Goal: Find specific page/section: Find specific page/section

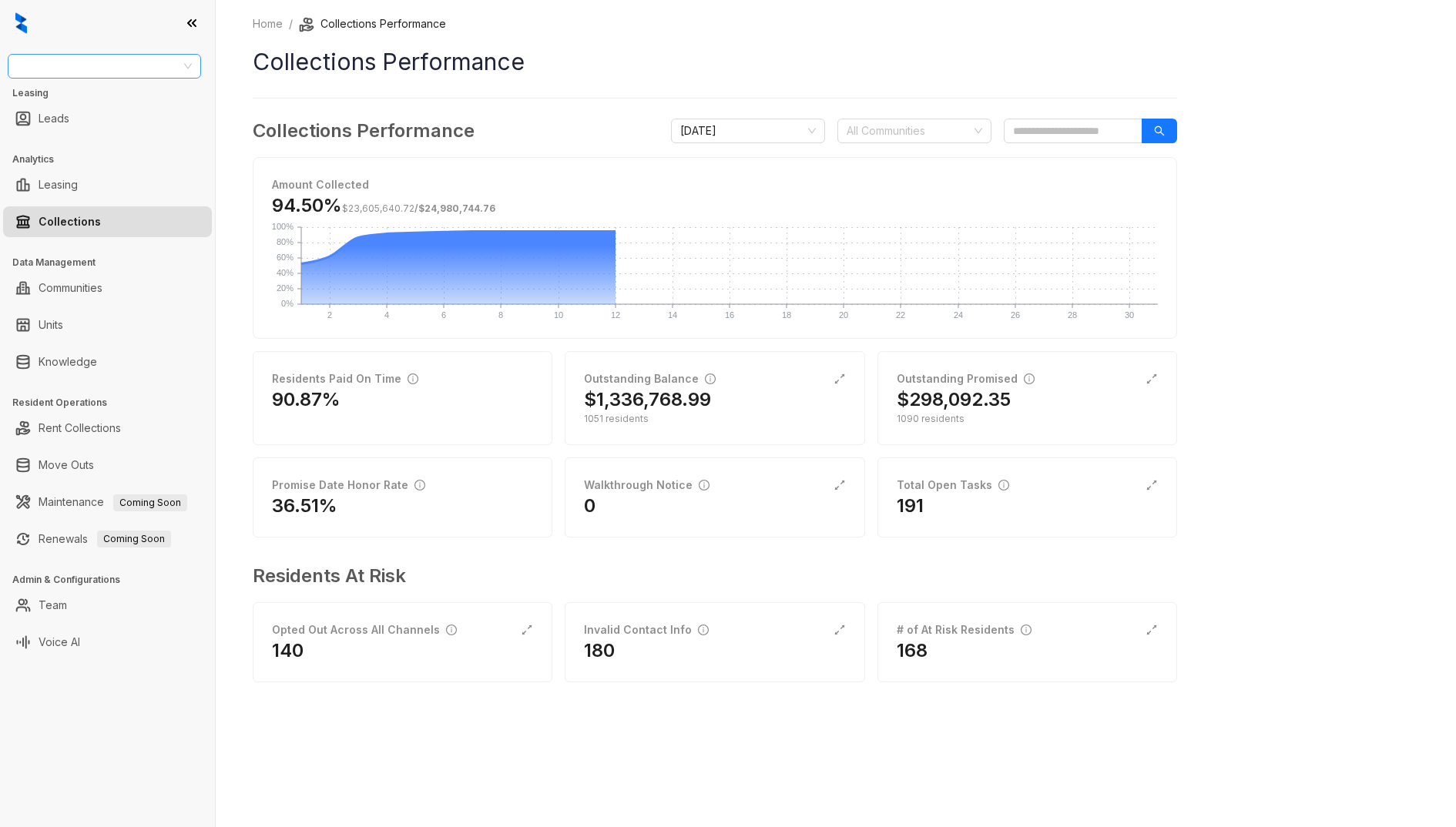
click at [64, 71] on input "search" at bounding box center [96, 66] width 161 height 23
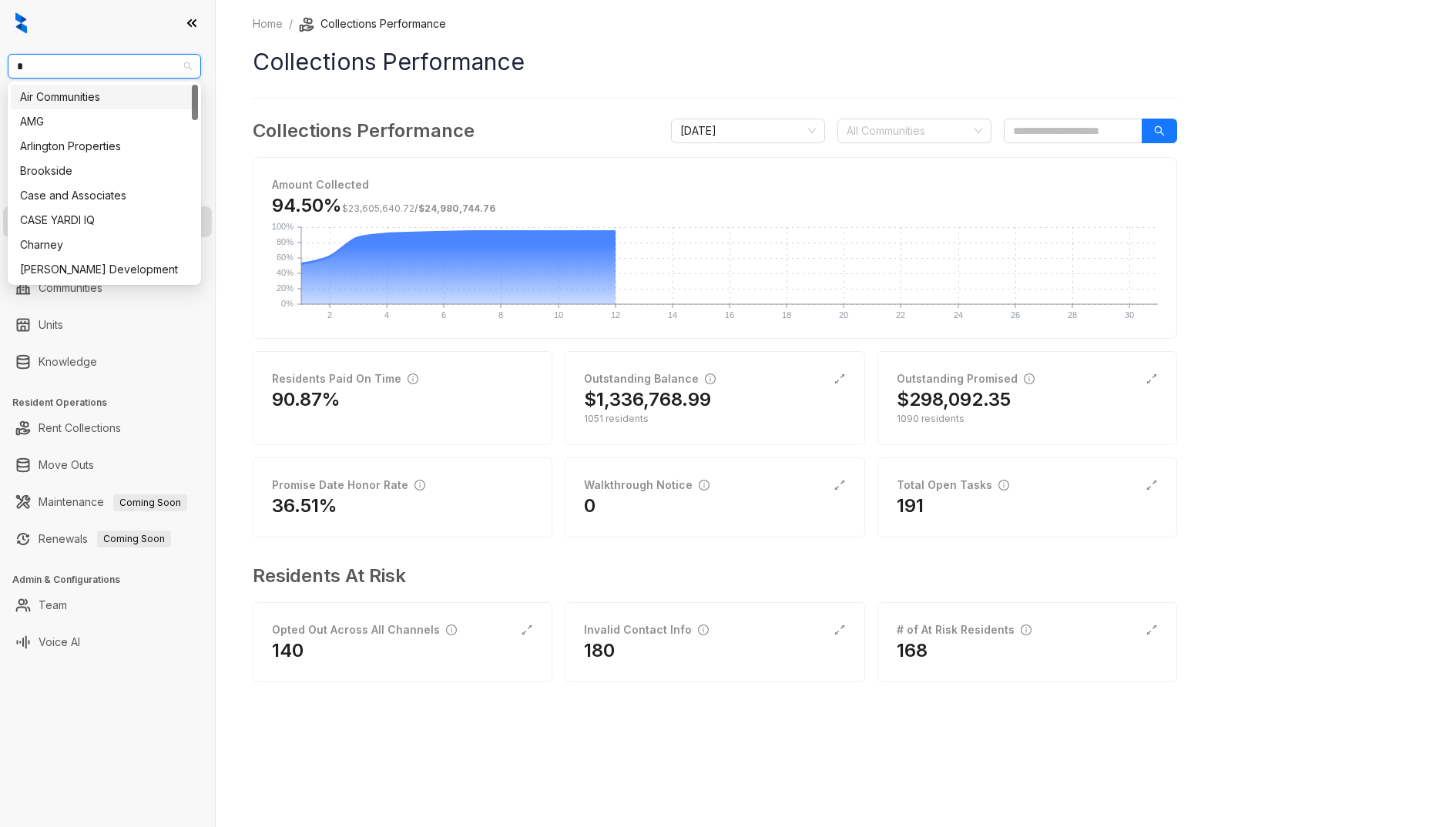
type input "**"
click at [77, 103] on div "Case and Associates" at bounding box center [104, 96] width 169 height 17
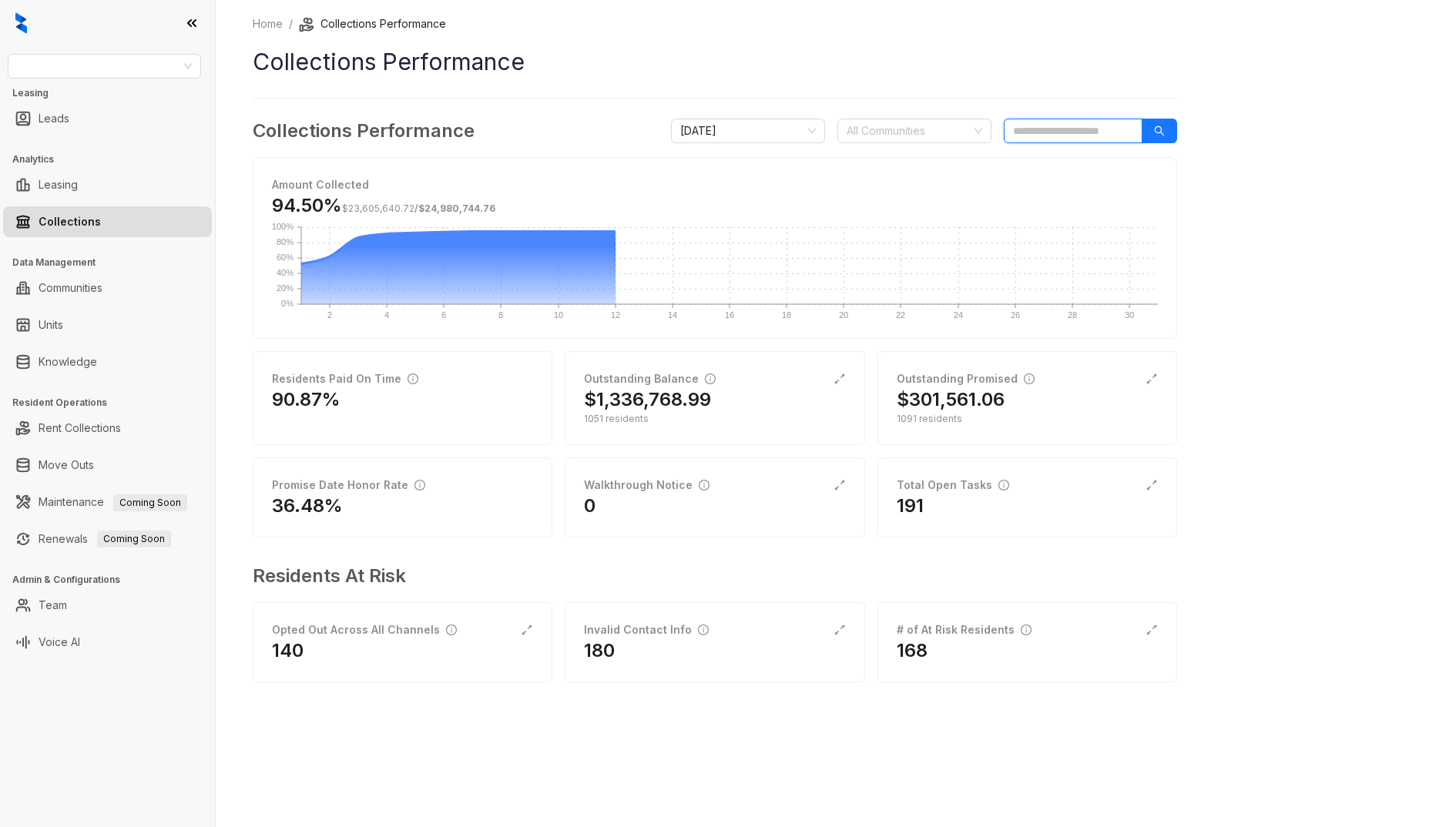
click at [1067, 132] on input "search" at bounding box center [1073, 131] width 138 height 24
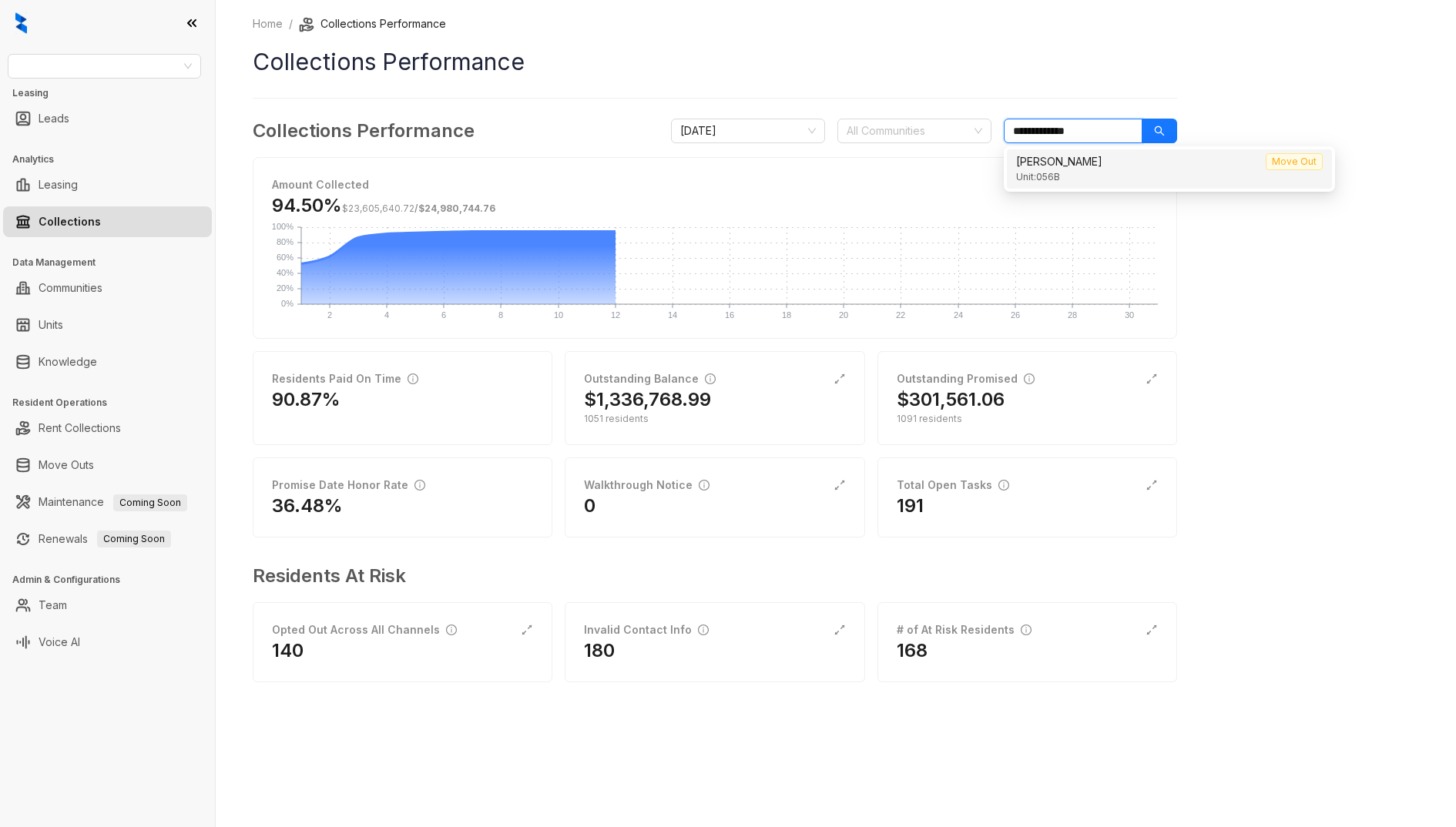
click at [1128, 172] on div "Unit: 056B" at bounding box center [1169, 177] width 307 height 15
type input "**********"
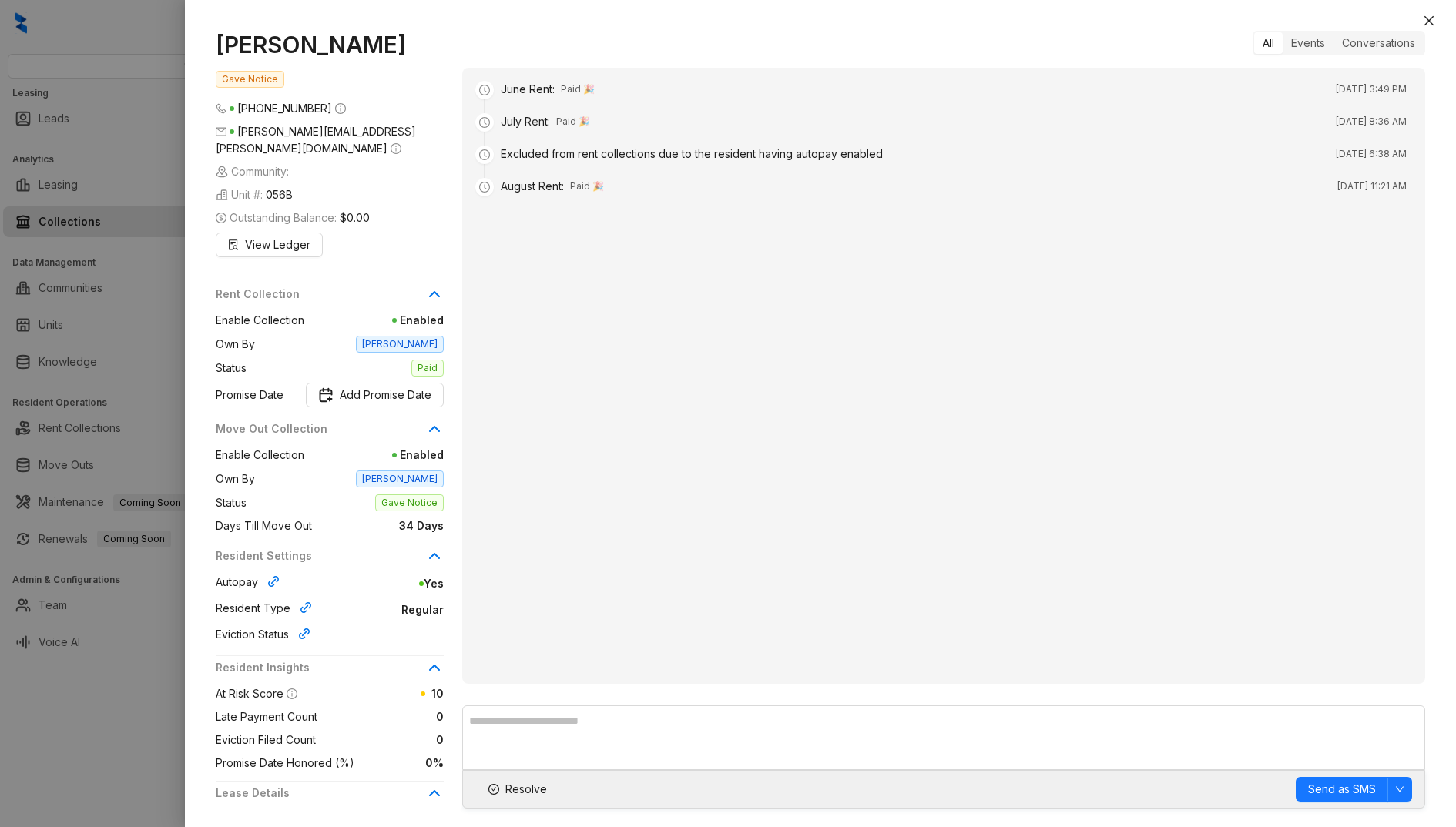
click at [249, 46] on h1 "Katherine Teeter" at bounding box center [329, 45] width 228 height 27
copy h1 "Katherine Teeter"
click at [736, 28] on div "Katherine Teeter Gave Notice (479) 739 1044 k.davis.teeter@gmail.com Community:…" at bounding box center [821, 421] width 1271 height 811
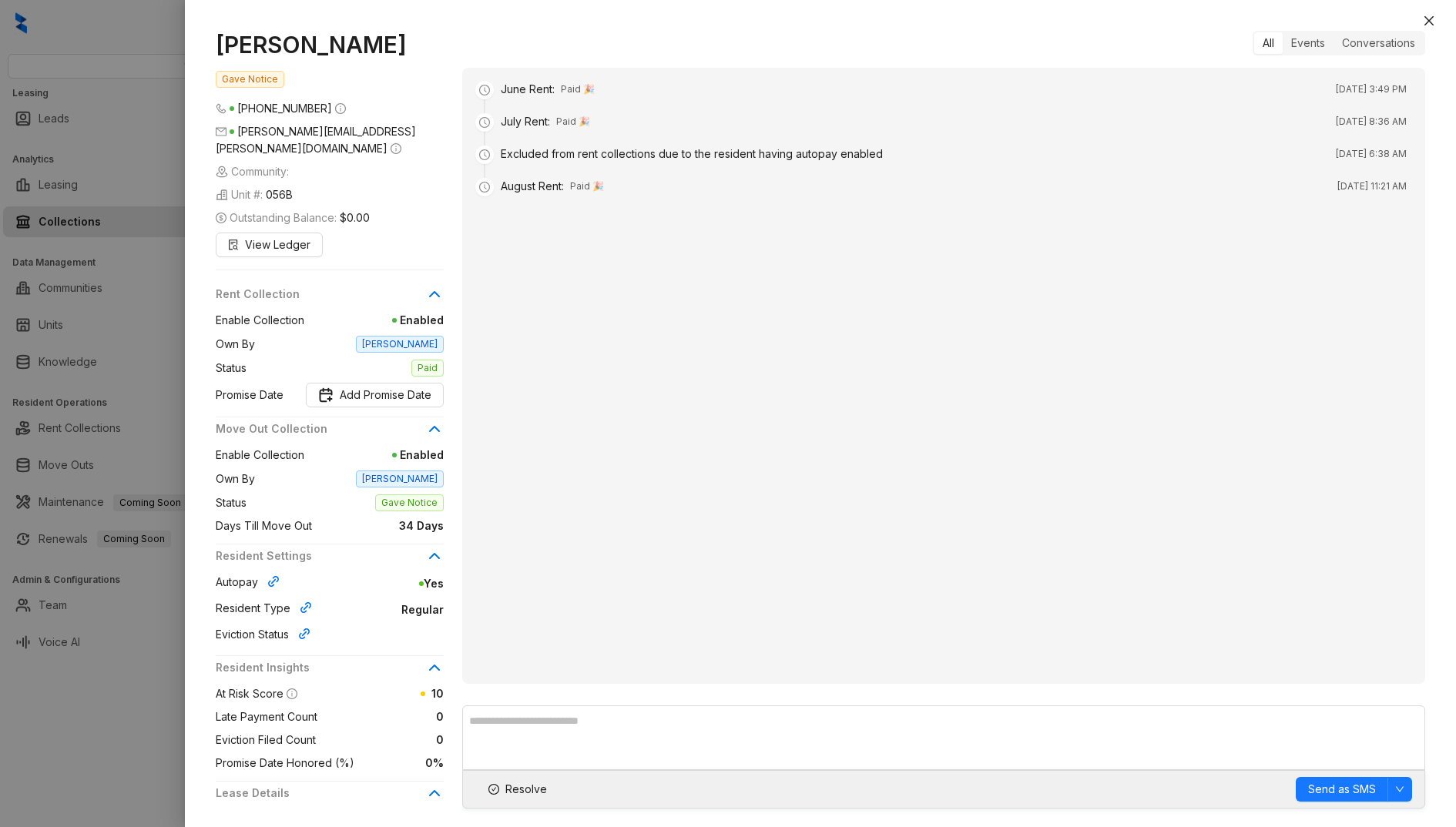
click at [133, 744] on div at bounding box center [728, 413] width 1456 height 827
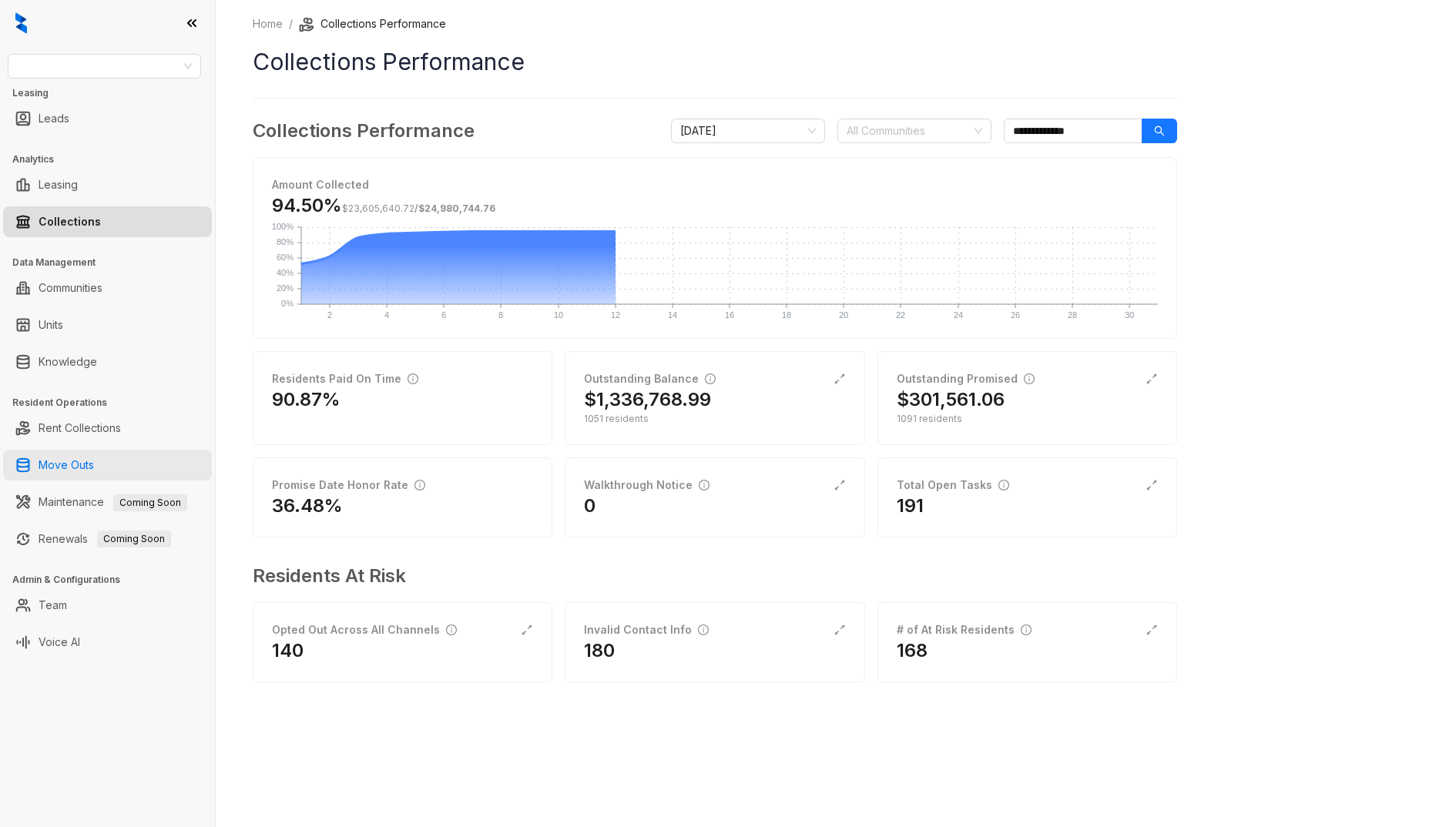
click at [64, 451] on link "Move Outs" at bounding box center [66, 466] width 56 height 31
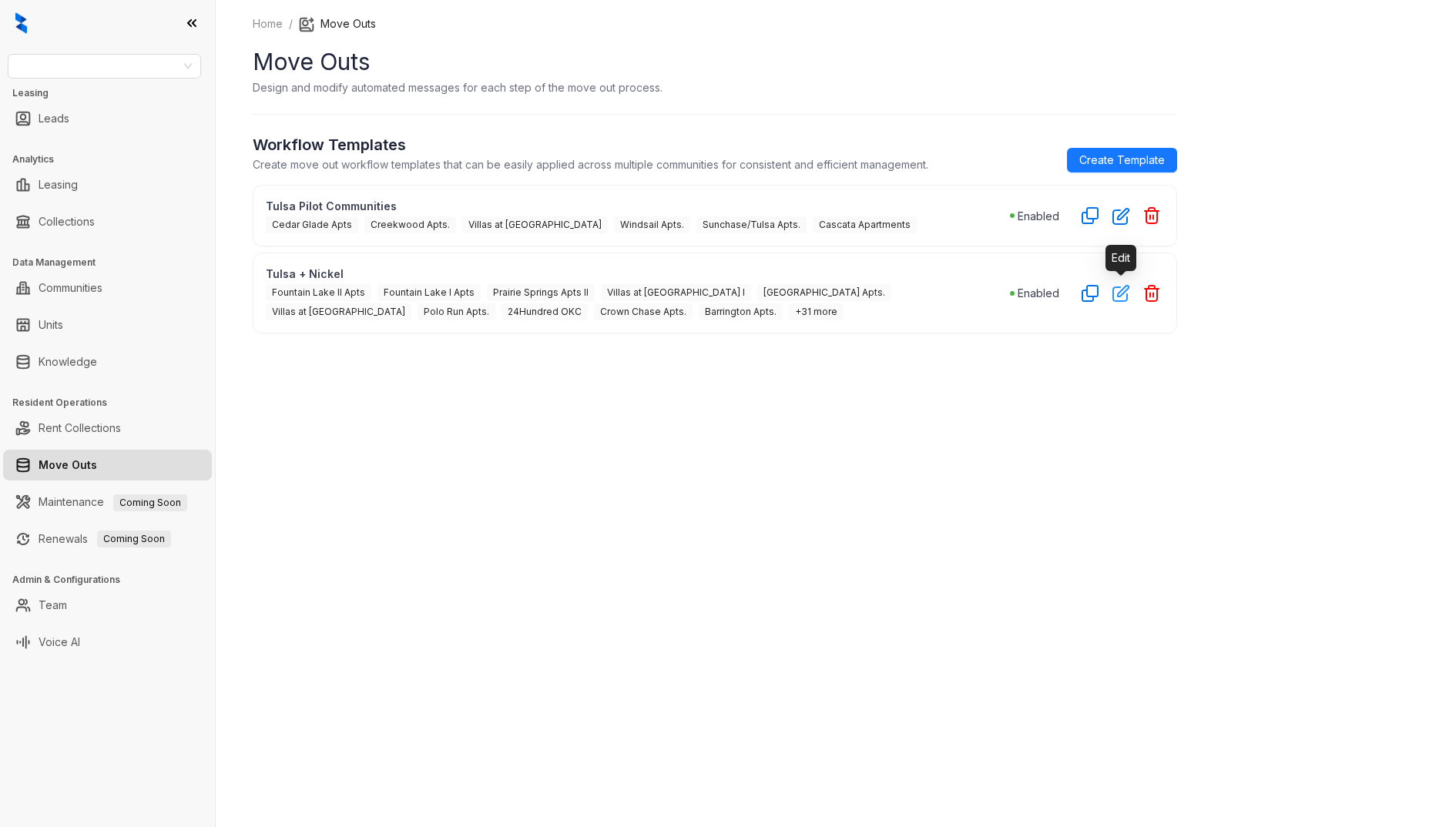
click at [1124, 297] on icon "button" at bounding box center [1121, 293] width 18 height 18
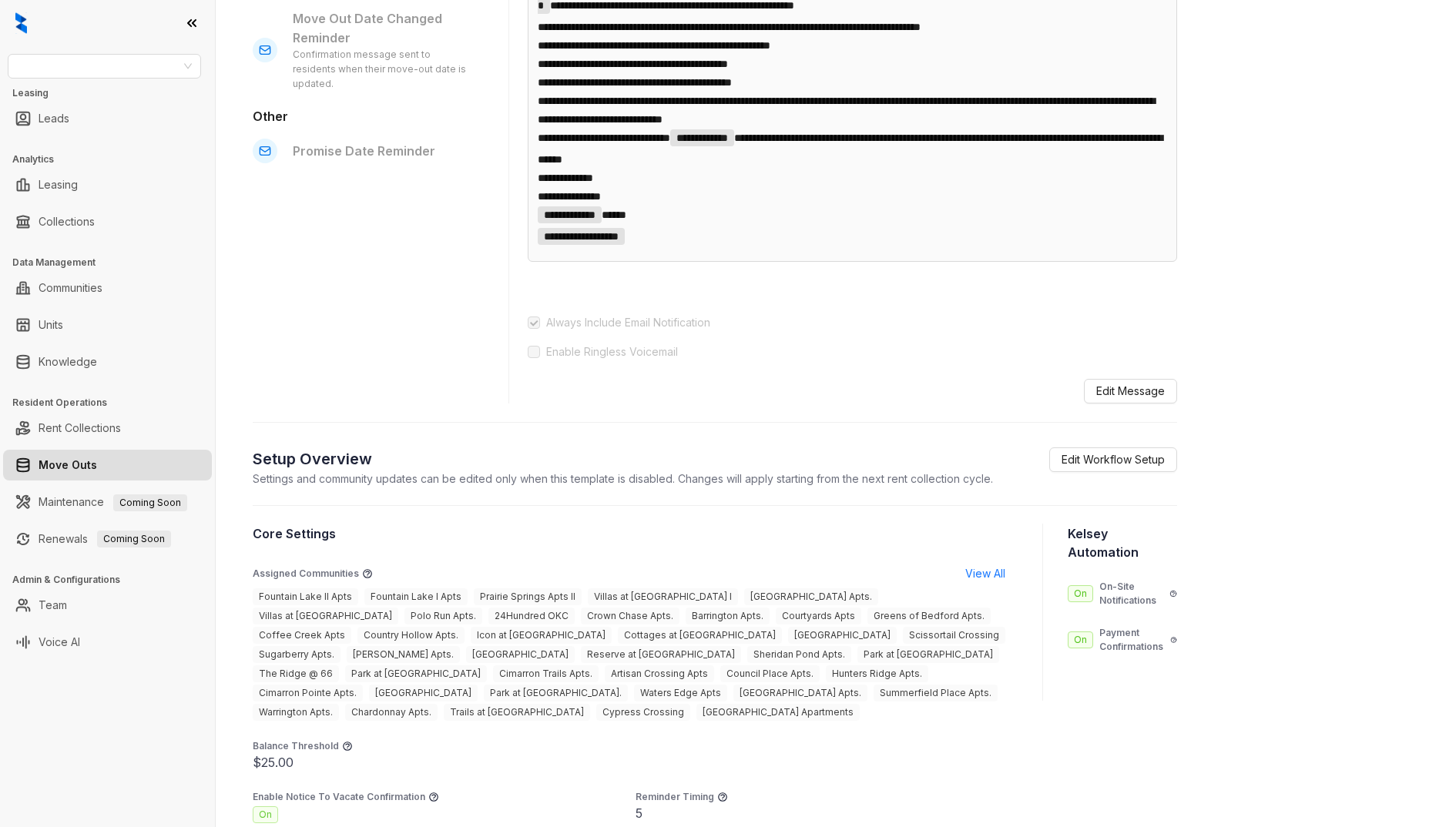
scroll to position [986, 0]
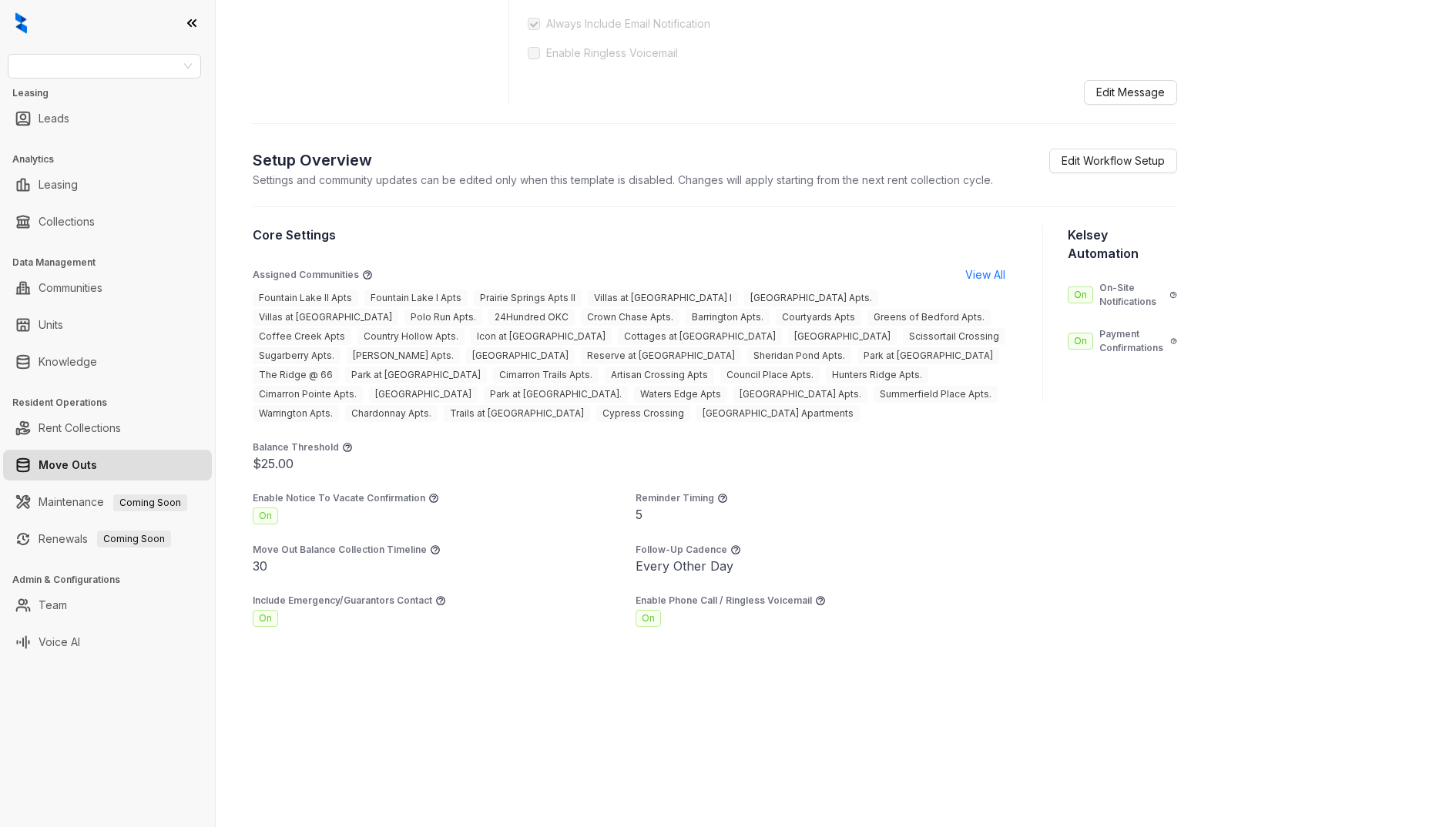
click at [581, 433] on section "Core Settings Assigned Communities View All Fountain Lake II Apts Fountain Lake…" at bounding box center [634, 427] width 765 height 401
click at [339, 405] on span "Warrington Apts." at bounding box center [295, 413] width 87 height 17
click at [847, 476] on section "Core Settings Assigned Communities View All Fountain Lake II Apts Fountain Lake…" at bounding box center [634, 427] width 765 height 401
